Goal: Task Accomplishment & Management: Manage account settings

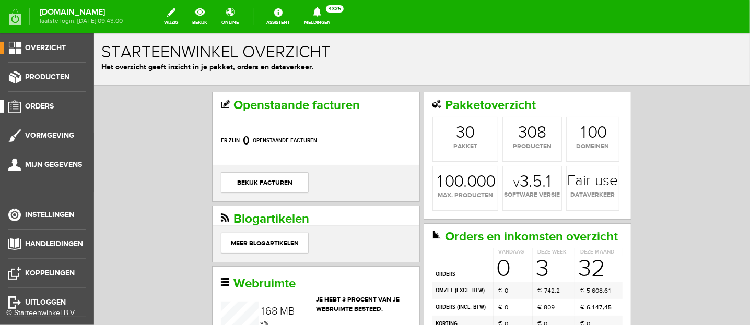
click at [39, 106] on span "Orders" at bounding box center [39, 106] width 29 height 9
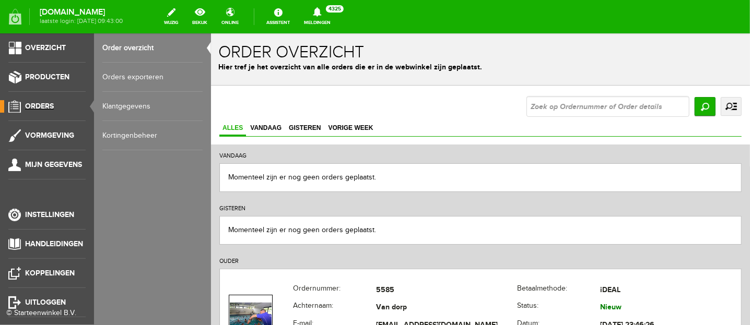
scroll to position [4, 0]
click at [51, 76] on span "Producten" at bounding box center [47, 77] width 44 height 9
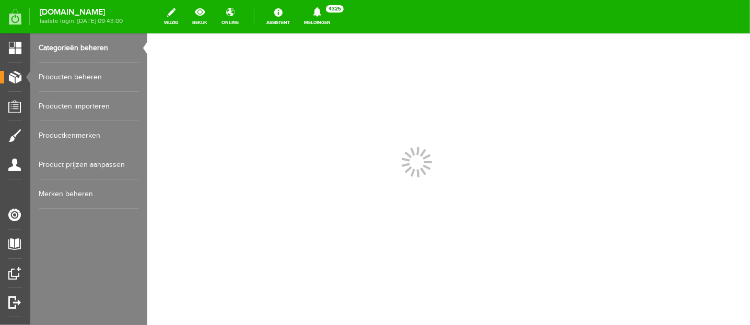
scroll to position [0, 0]
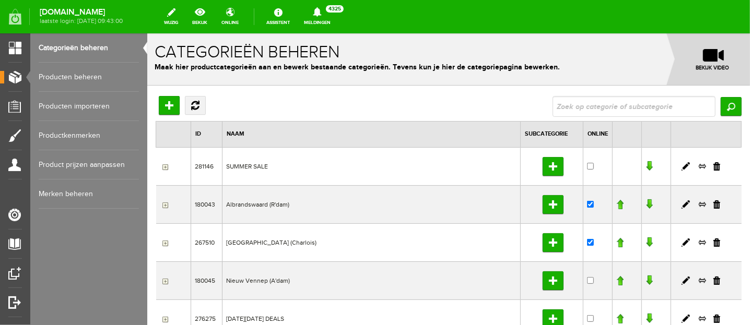
click at [87, 75] on link "Producten beheren" at bounding box center [89, 77] width 100 height 29
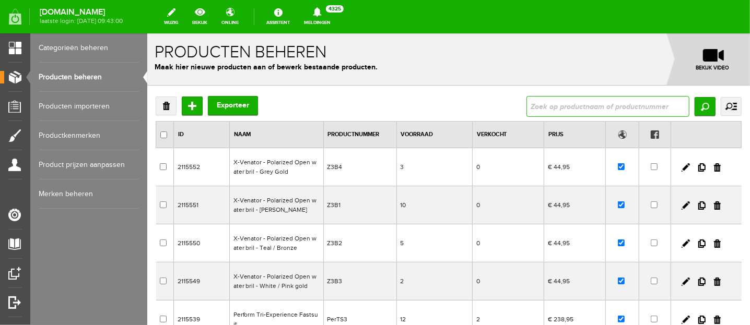
click at [563, 105] on input "text" at bounding box center [607, 106] width 163 height 21
type input "power"
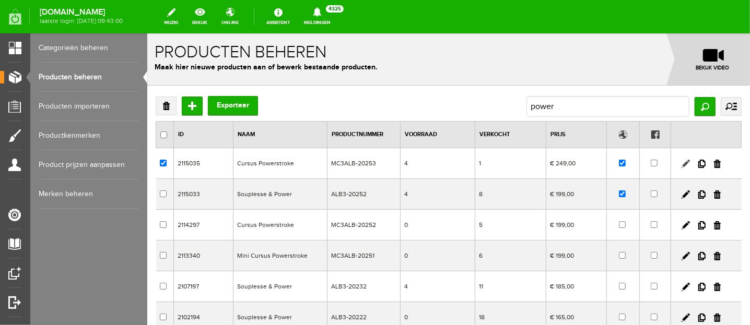
click at [681, 163] on link at bounding box center [685, 163] width 8 height 8
checkbox input "true"
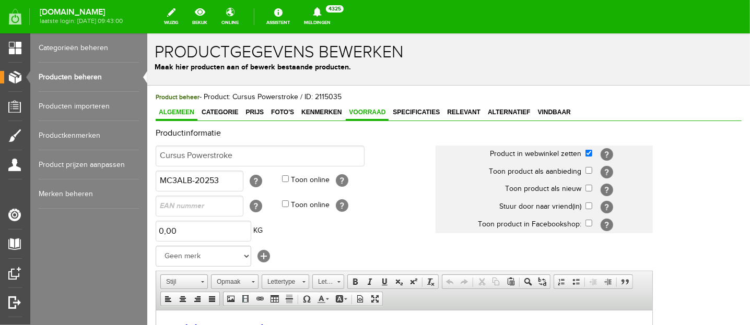
click at [375, 111] on span "Voorraad" at bounding box center [366, 111] width 43 height 7
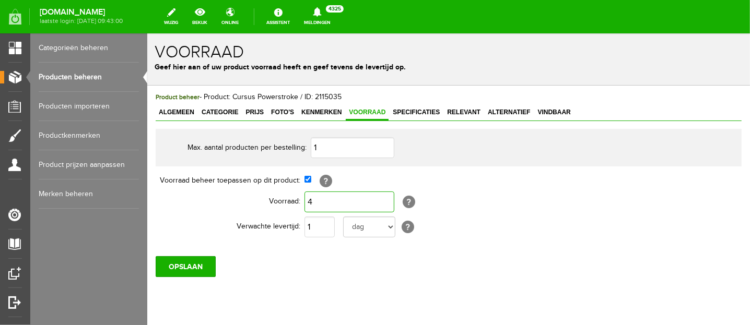
click at [318, 201] on input "4" at bounding box center [349, 201] width 90 height 21
type input "0"
click at [203, 259] on input "OPSLAAN" at bounding box center [185, 266] width 60 height 21
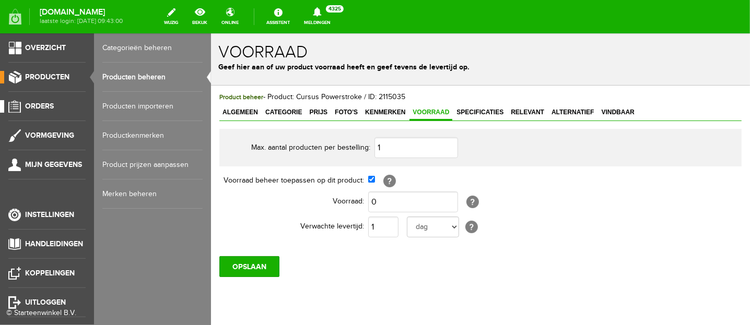
click at [35, 103] on span "Orders" at bounding box center [39, 106] width 29 height 9
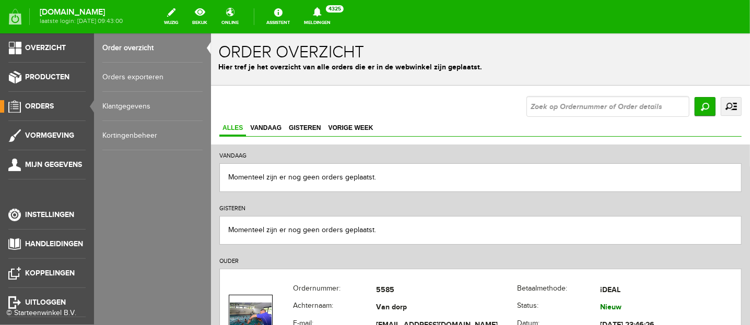
click at [136, 76] on link "Orders exporteren" at bounding box center [152, 77] width 100 height 29
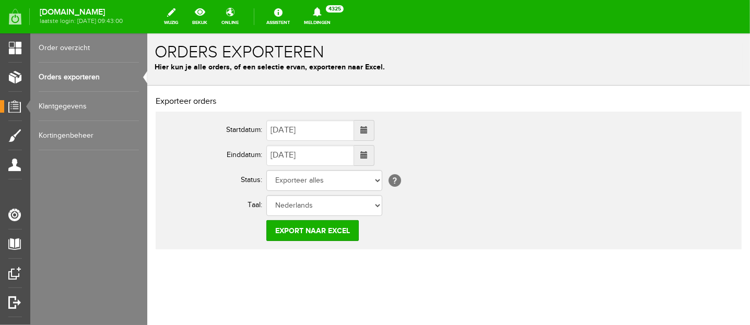
click at [367, 130] on span at bounding box center [363, 129] width 7 height 7
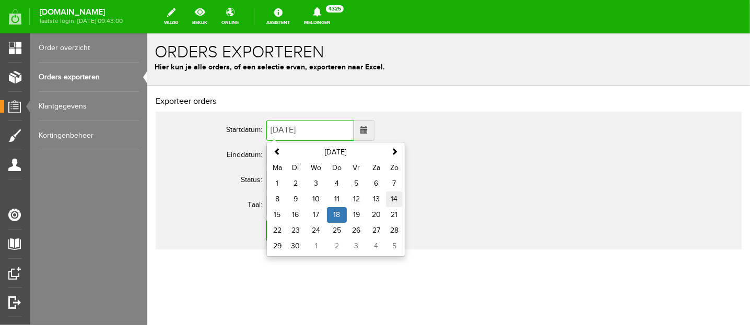
click at [394, 198] on td "14" at bounding box center [393, 199] width 17 height 16
type input "[DATE]"
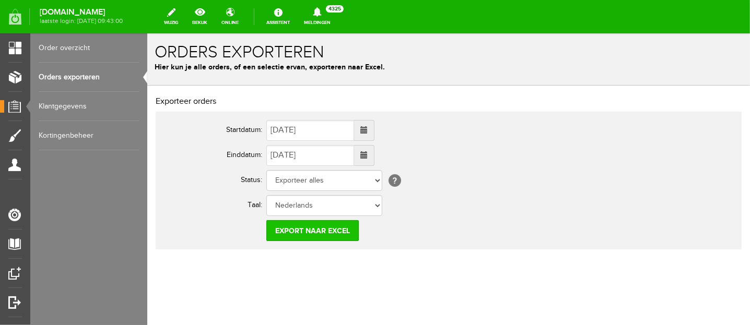
click at [313, 232] on input "Export naar Excel" at bounding box center [312, 230] width 92 height 21
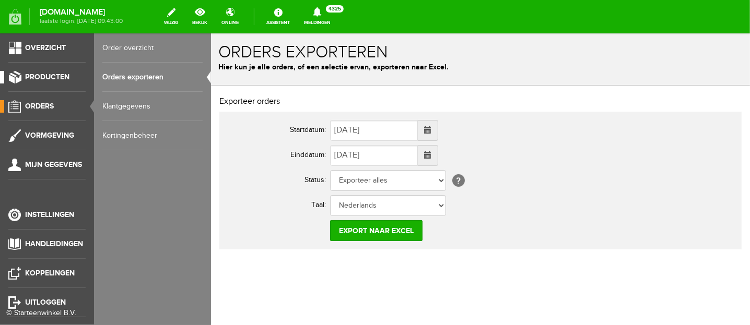
click at [38, 74] on span "Producten" at bounding box center [47, 77] width 44 height 9
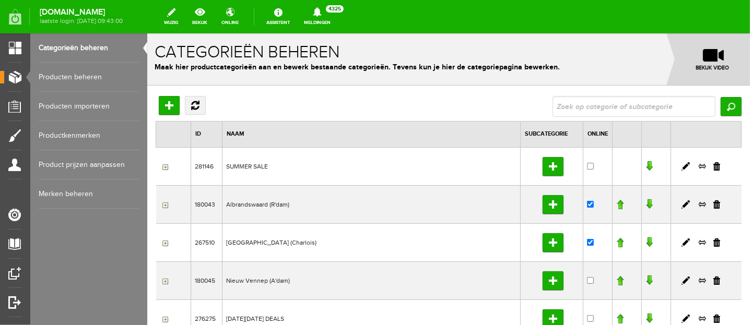
click at [80, 76] on link "Producten beheren" at bounding box center [89, 77] width 100 height 29
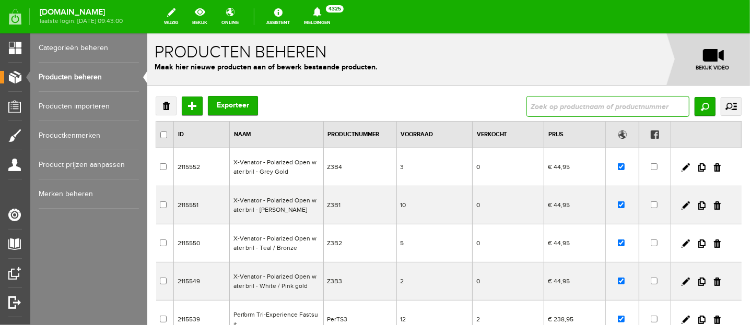
click at [537, 98] on input "text" at bounding box center [607, 106] width 163 height 21
type input "basis"
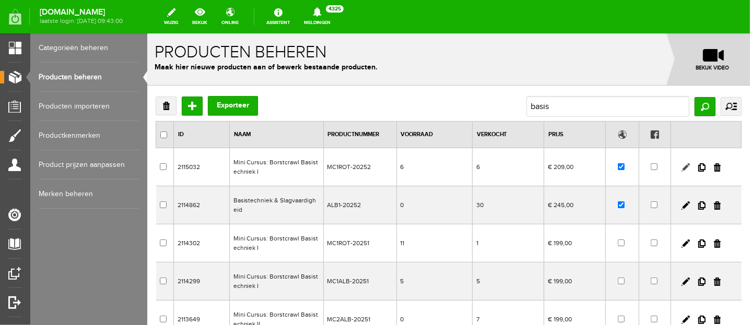
click at [681, 169] on link at bounding box center [685, 167] width 8 height 8
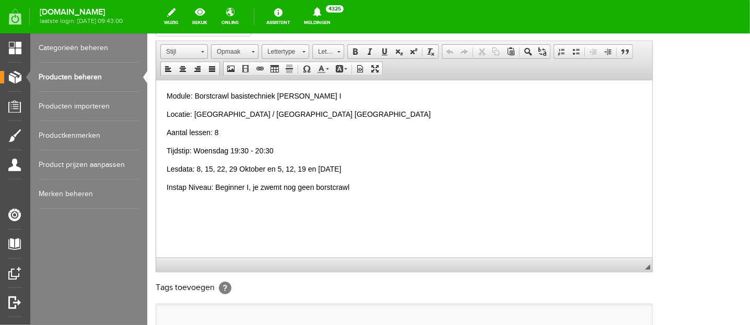
scroll to position [261, 0]
